Goal: Task Accomplishment & Management: Manage account settings

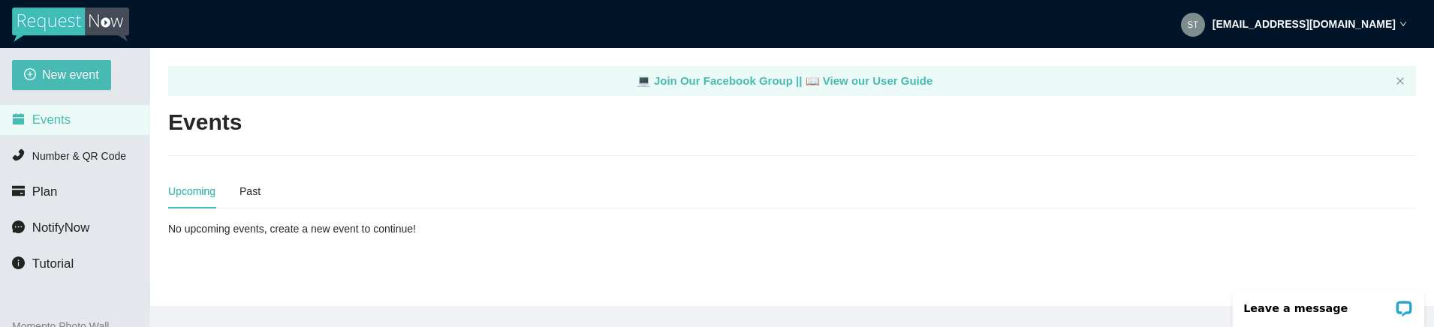
click at [1380, 22] on strong "studio@hypeproductionsinc.com" at bounding box center [1303, 24] width 183 height 12
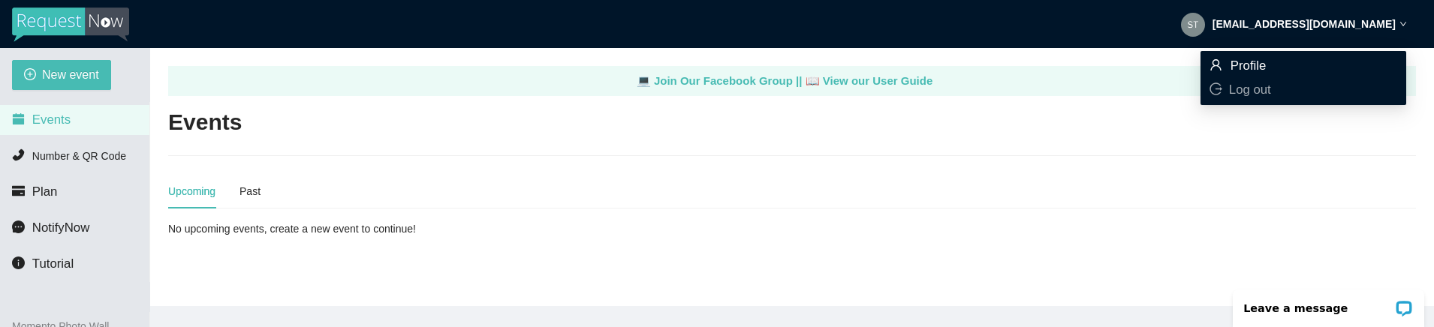
click at [1278, 62] on span "Profile" at bounding box center [1303, 66] width 188 height 17
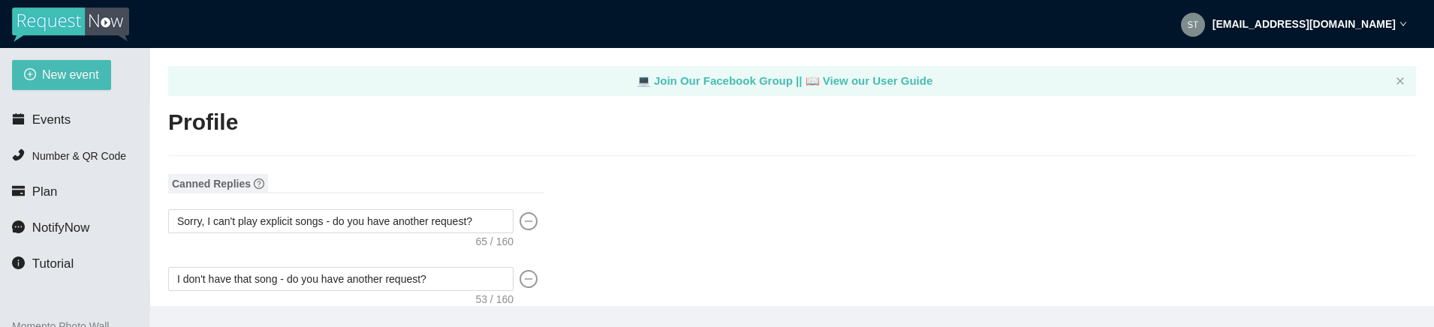
type input "HYPE"
type input "Productions"
type input "H.Y.P.E. Productions INC"
type input "DJ"
type input "(708) 895-1400"
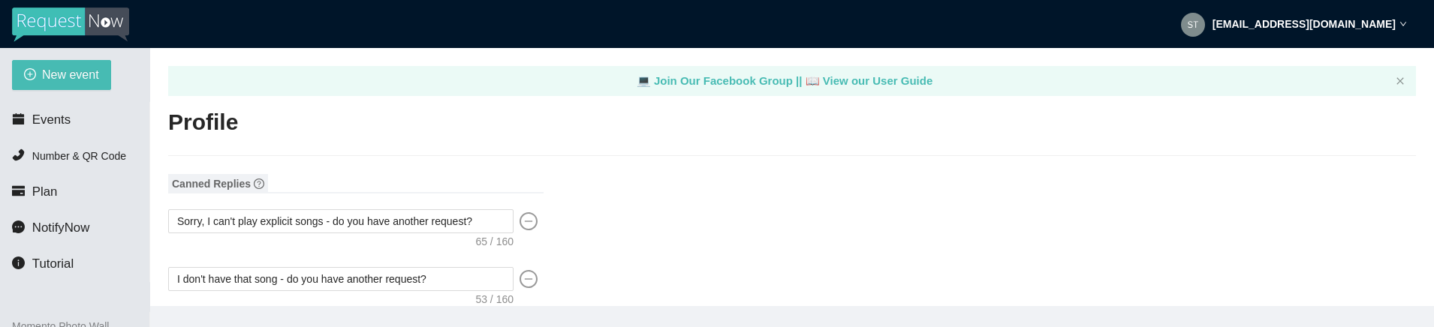
type input "sales@hypeproductionsinc.com"
type input "http://www.hypeproductionsinc.com"
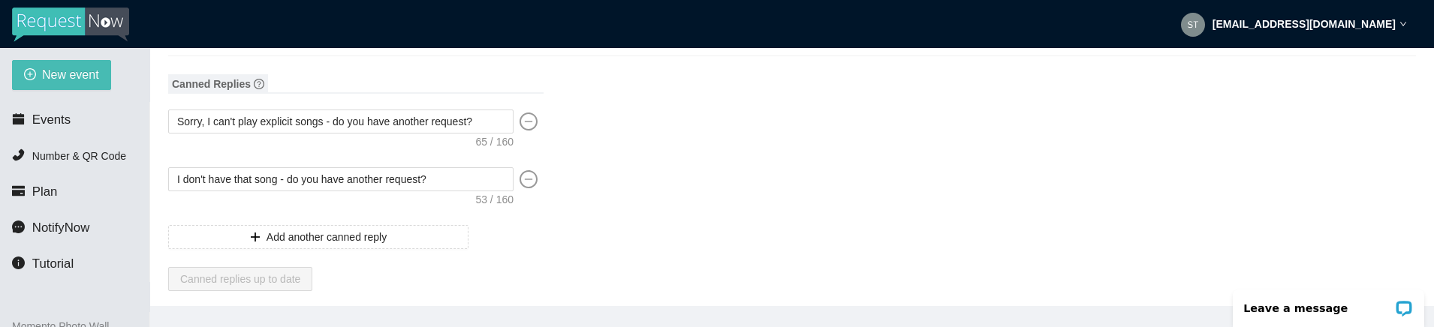
scroll to position [75, 0]
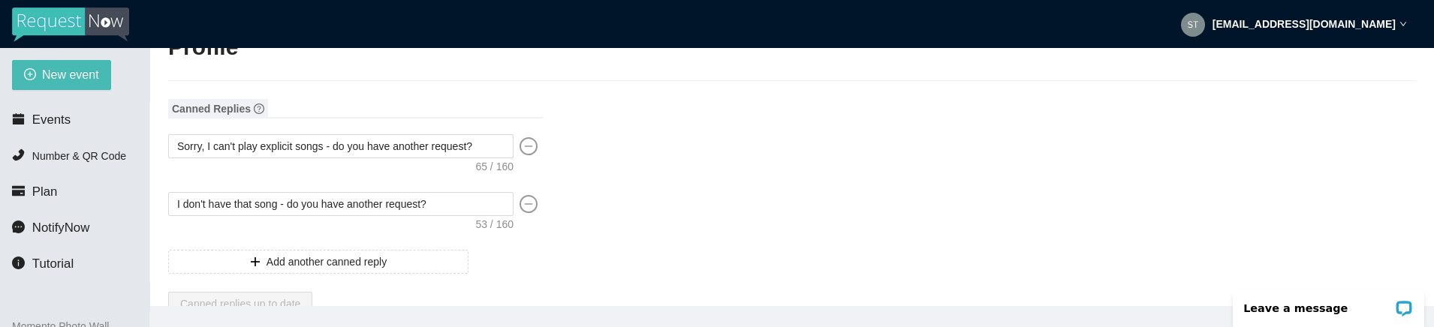
click at [527, 151] on icon "minus-circle" at bounding box center [528, 146] width 18 height 18
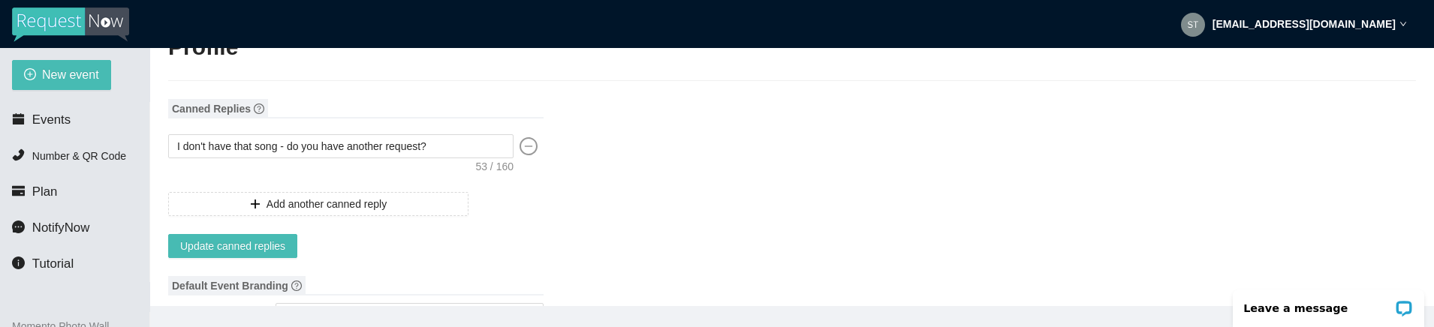
click at [527, 151] on icon "minus-circle" at bounding box center [528, 146] width 18 height 18
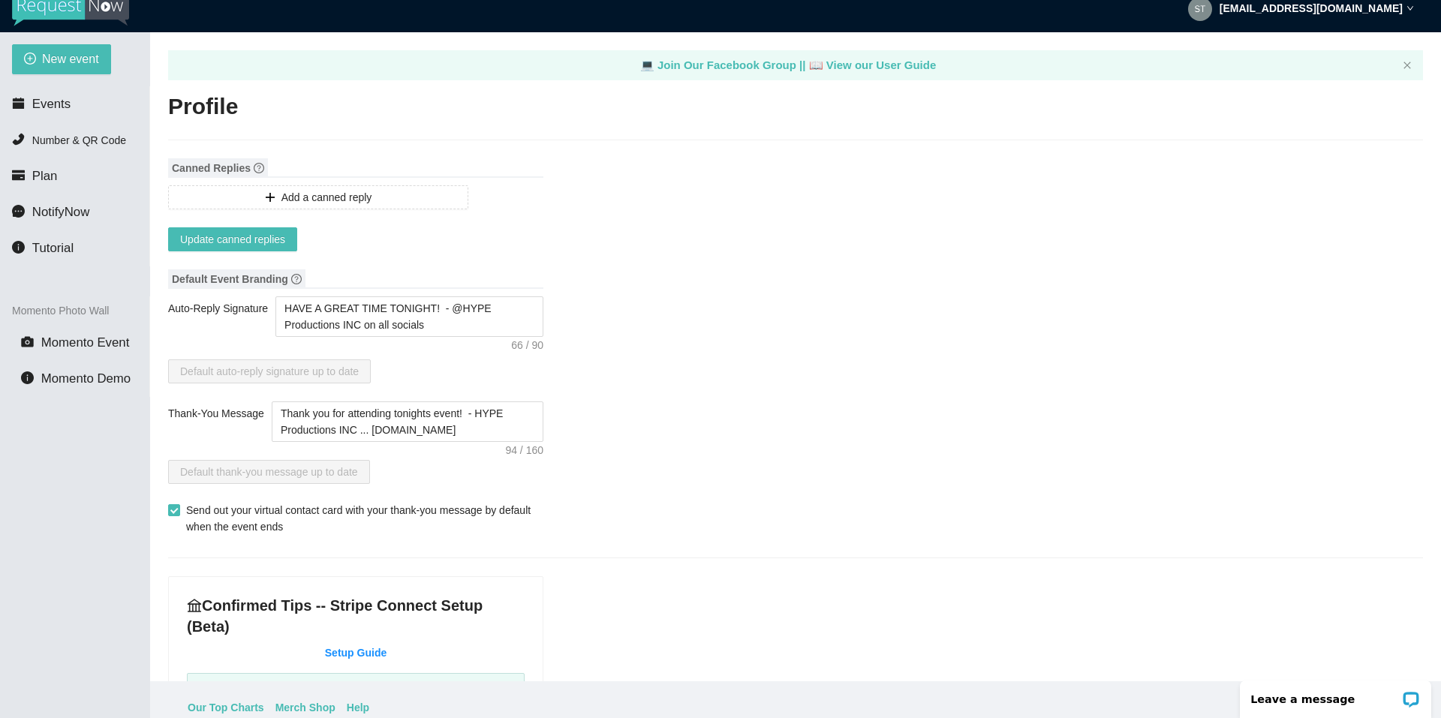
scroll to position [0, 0]
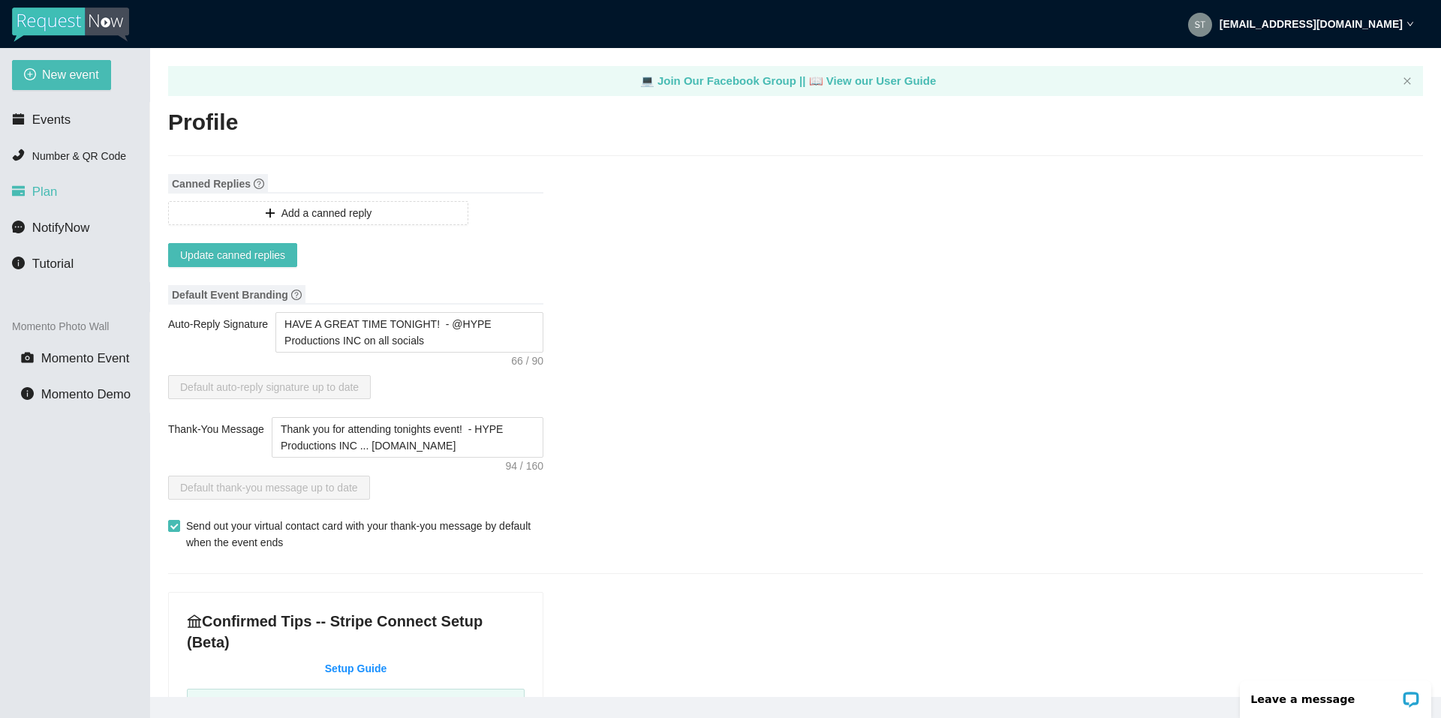
click at [61, 191] on li "Plan" at bounding box center [74, 192] width 149 height 30
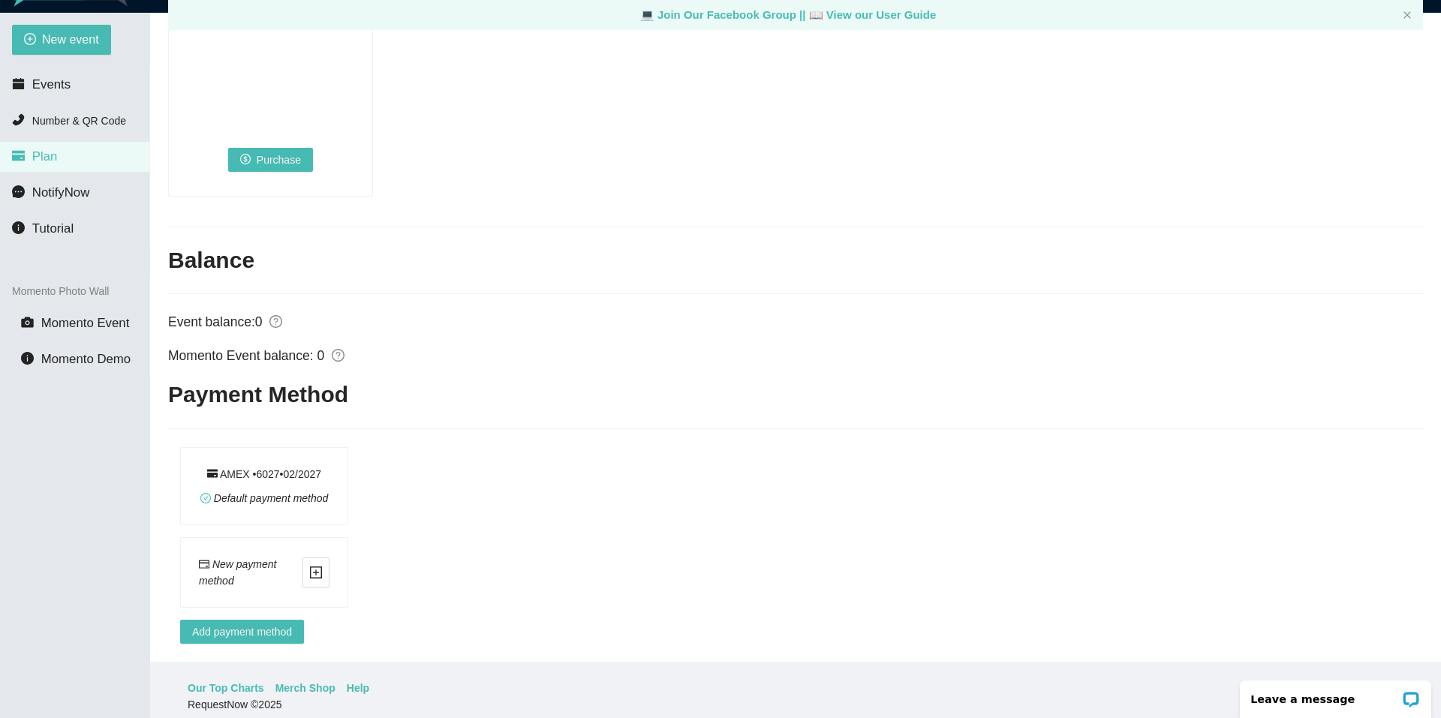
scroll to position [48, 0]
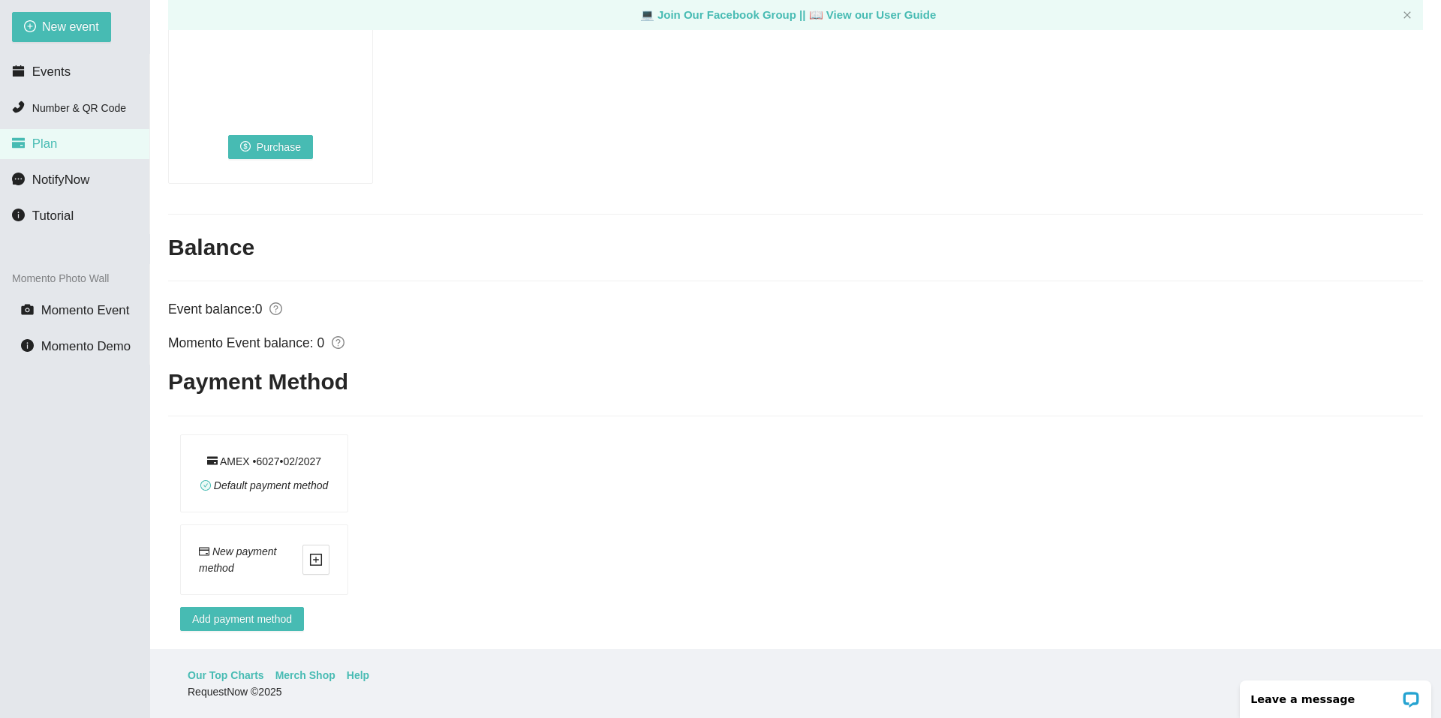
click at [260, 327] on span "Default payment method" at bounding box center [271, 486] width 115 height 12
click at [254, 327] on div "AMEX • 6027 • 0 2 / 2027" at bounding box center [264, 461] width 114 height 17
click at [315, 327] on icon "plus-square" at bounding box center [316, 560] width 14 height 14
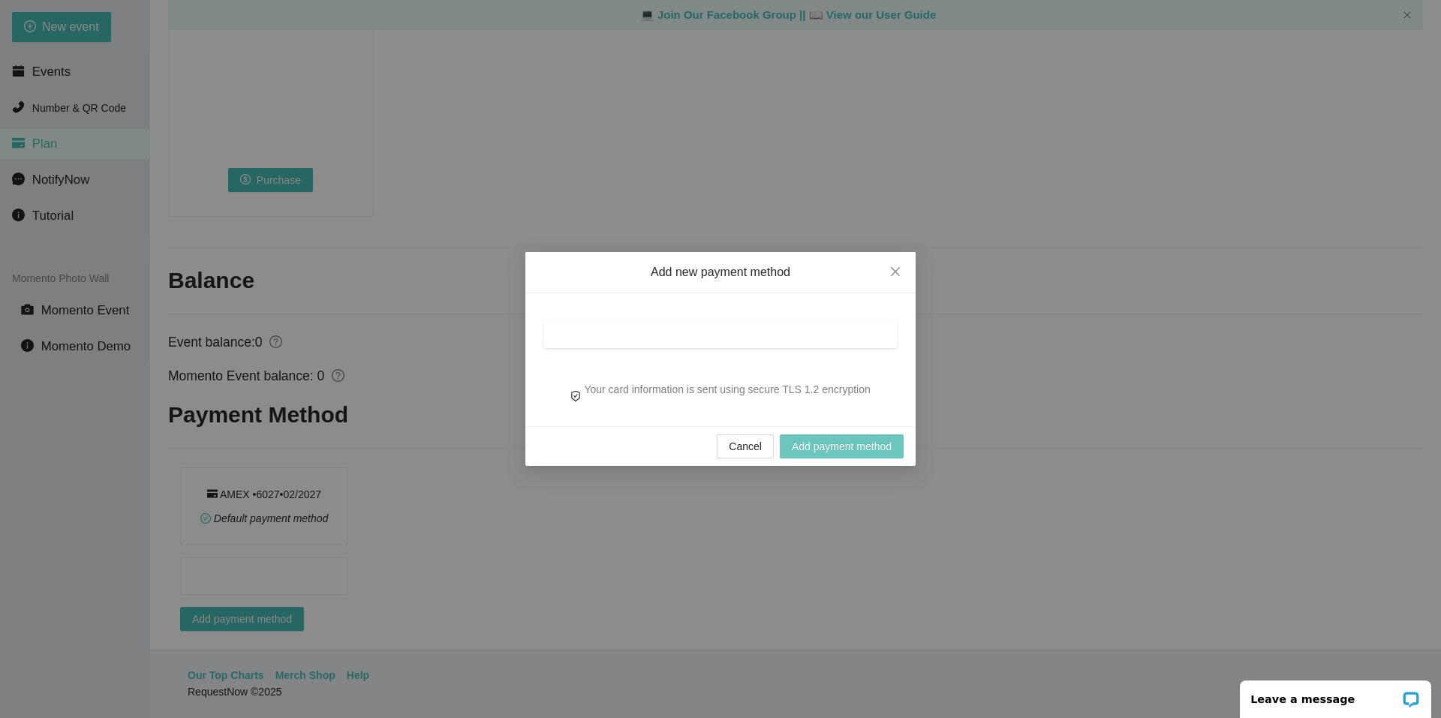
click at [838, 327] on span "Add payment method" at bounding box center [842, 446] width 100 height 17
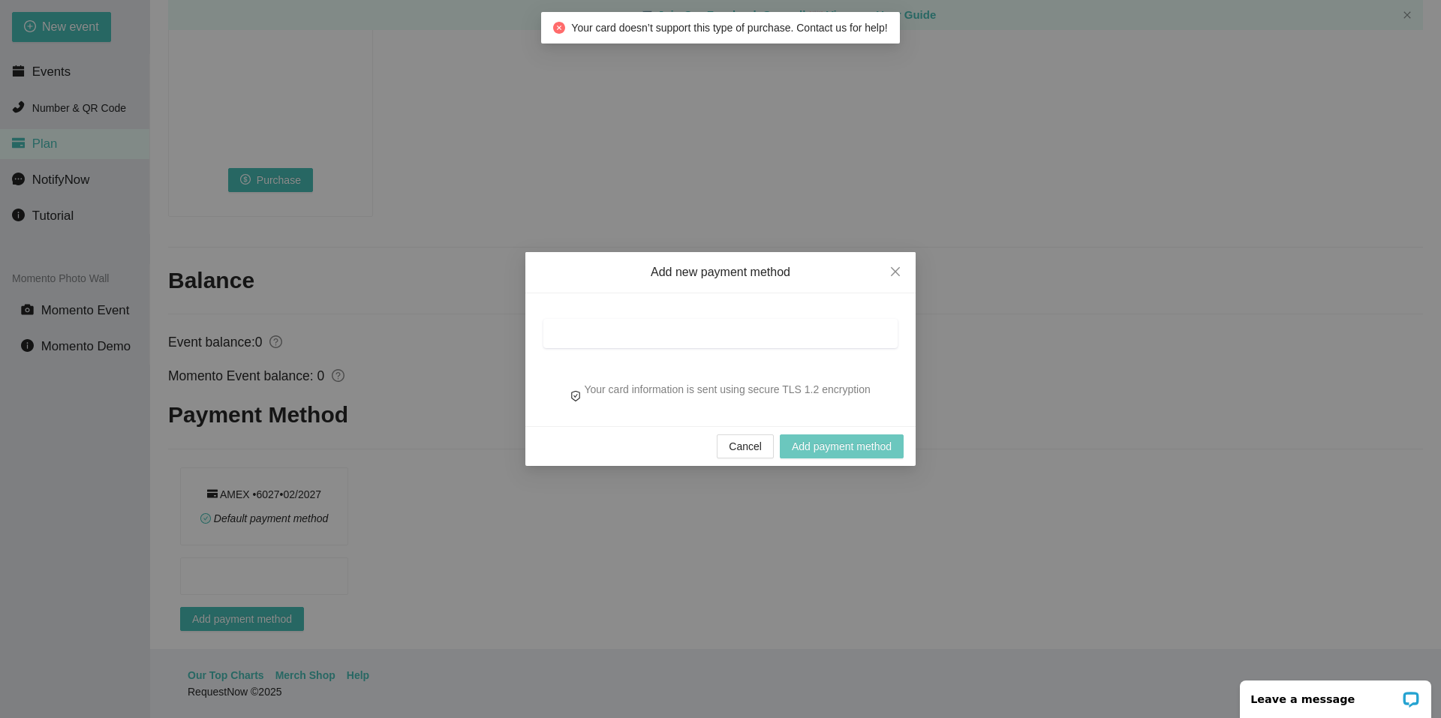
click at [798, 327] on span "Add payment method" at bounding box center [842, 446] width 100 height 17
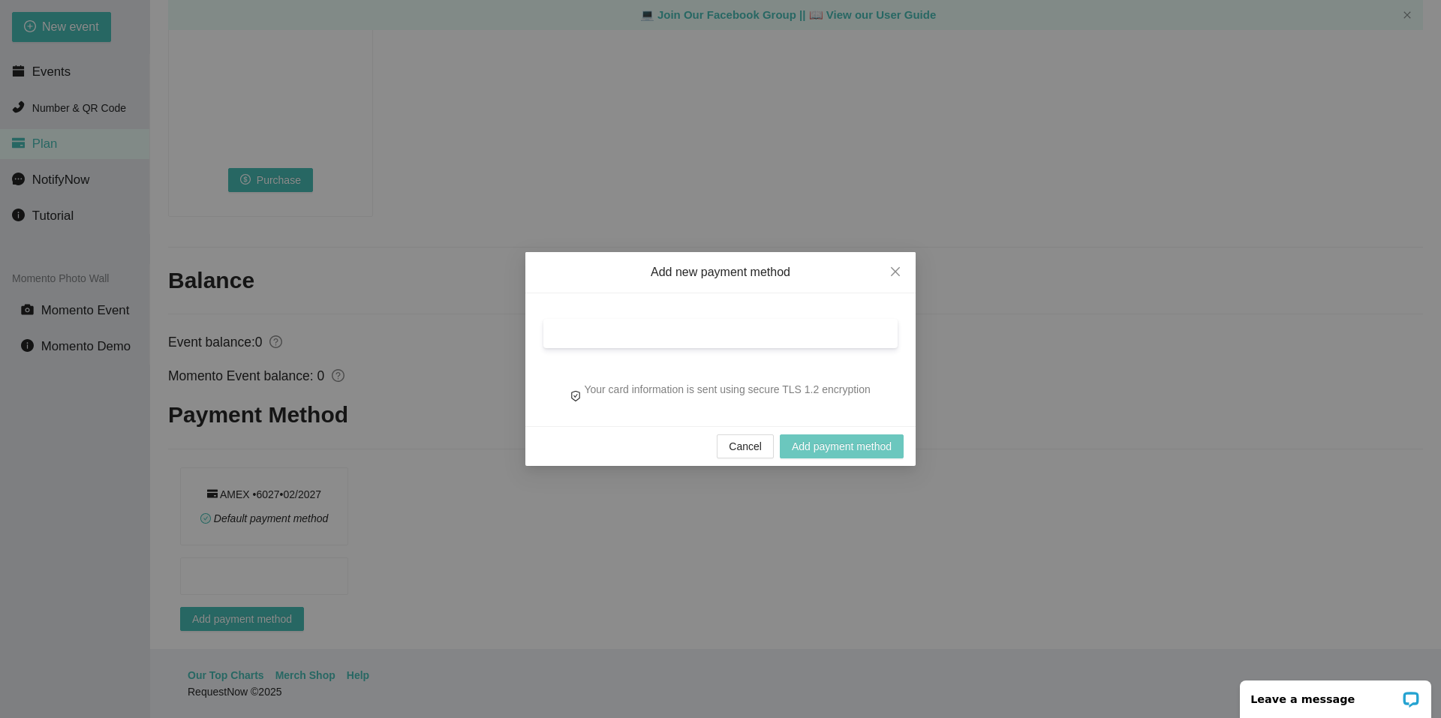
click at [838, 327] on span "Add payment method" at bounding box center [842, 446] width 100 height 17
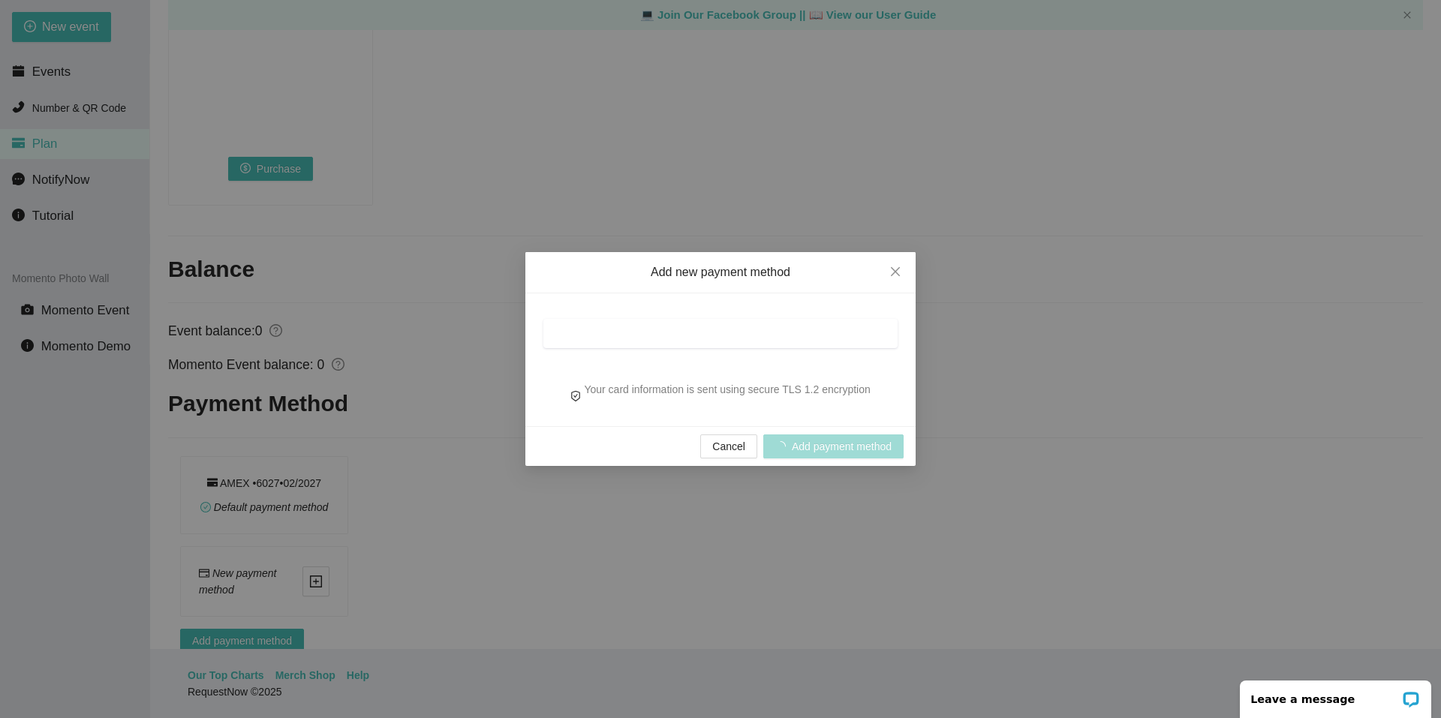
scroll to position [1115, 0]
